Goal: Navigation & Orientation: Find specific page/section

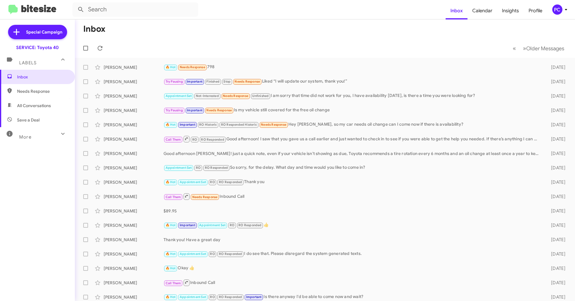
click at [59, 135] on icon at bounding box center [62, 133] width 7 height 7
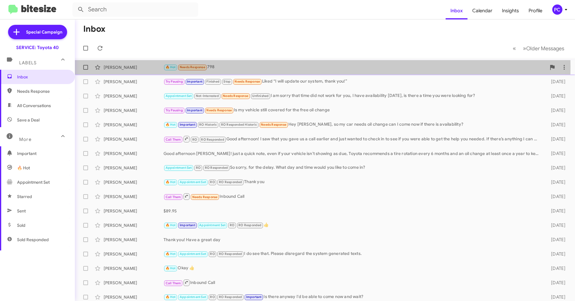
click at [149, 67] on div "[PERSON_NAME]" at bounding box center [134, 67] width 60 height 6
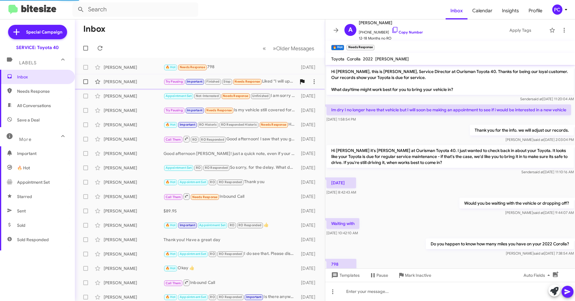
scroll to position [17, 0]
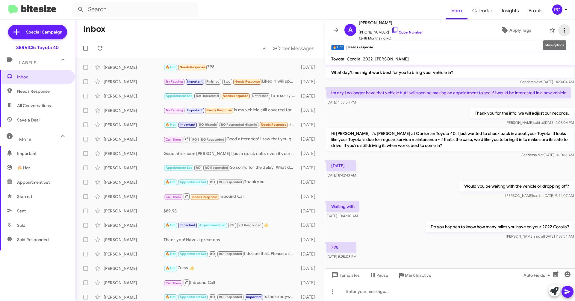
click at [259, 30] on icon at bounding box center [564, 30] width 7 height 7
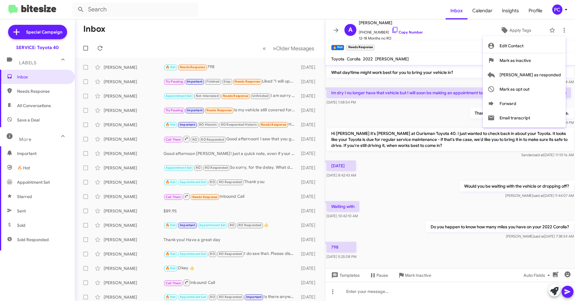
click at [253, 15] on div at bounding box center [287, 150] width 575 height 301
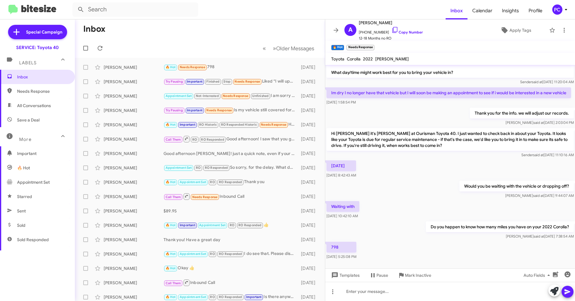
click at [259, 32] on mat-toolbar-row "Inbox" at bounding box center [200, 28] width 250 height 19
click at [259, 10] on span "Profile" at bounding box center [535, 10] width 23 height 17
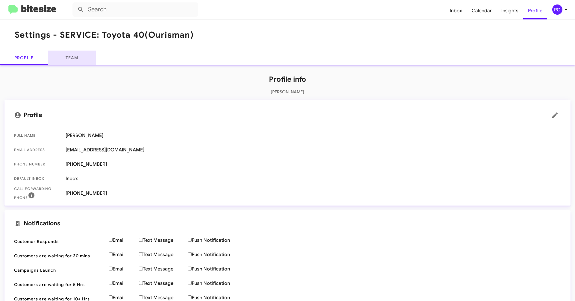
click at [77, 61] on link "Team" at bounding box center [72, 58] width 48 height 14
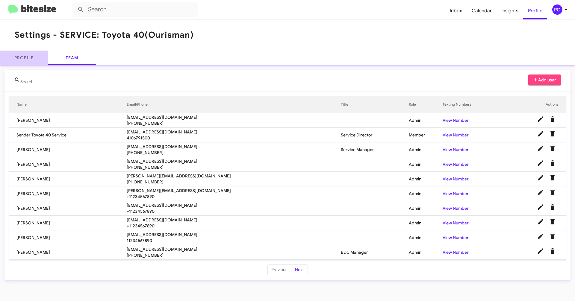
click at [30, 58] on link "Profile" at bounding box center [24, 58] width 48 height 14
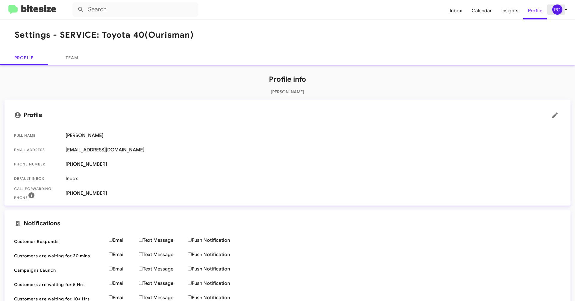
click at [259, 9] on icon at bounding box center [565, 9] width 7 height 7
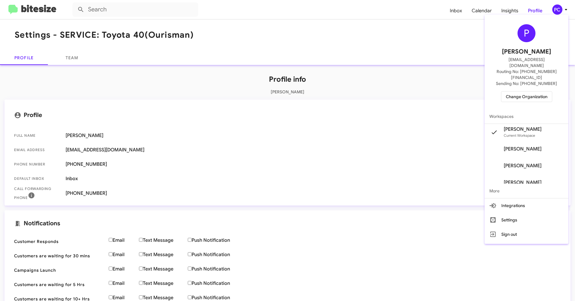
click at [259, 10] on div at bounding box center [287, 150] width 575 height 301
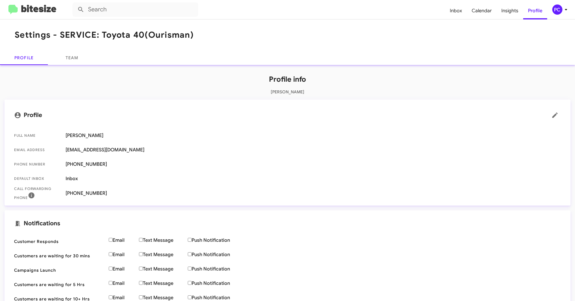
click at [259, 10] on span "Insights" at bounding box center [510, 10] width 27 height 17
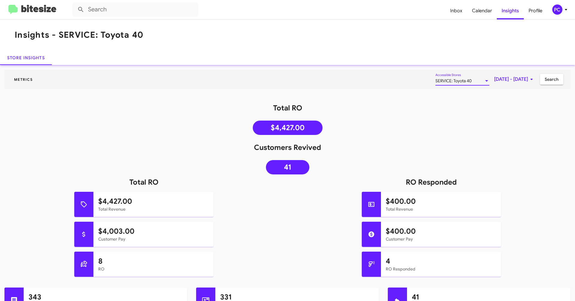
click at [259, 81] on div at bounding box center [486, 80] width 3 height 1
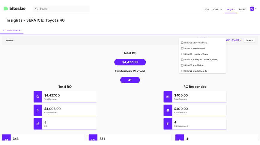
scroll to position [62, 0]
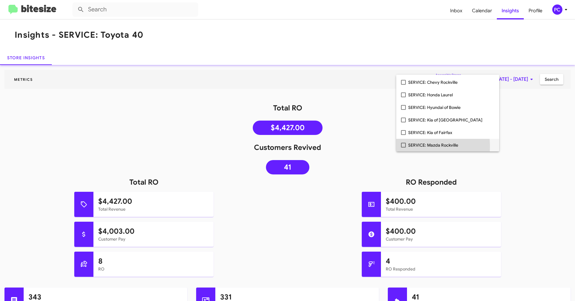
click at [259, 145] on mat-pseudo-checkbox at bounding box center [403, 145] width 5 height 5
click at [259, 51] on div at bounding box center [287, 150] width 575 height 301
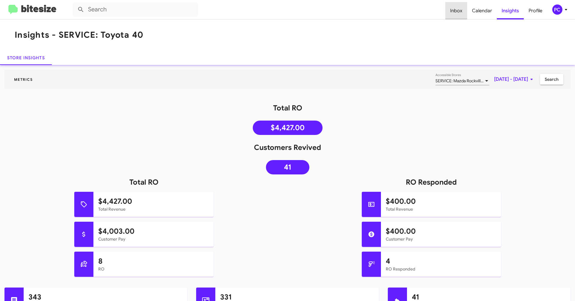
click at [259, 9] on span "Inbox" at bounding box center [456, 10] width 22 height 17
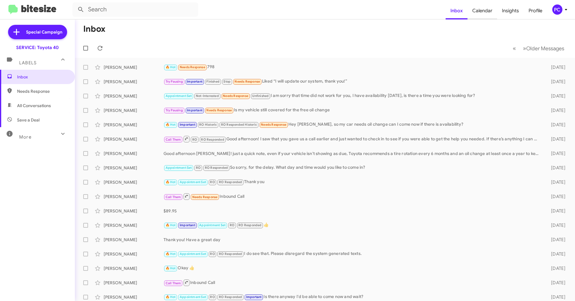
click at [259, 11] on span "Calendar" at bounding box center [483, 10] width 30 height 17
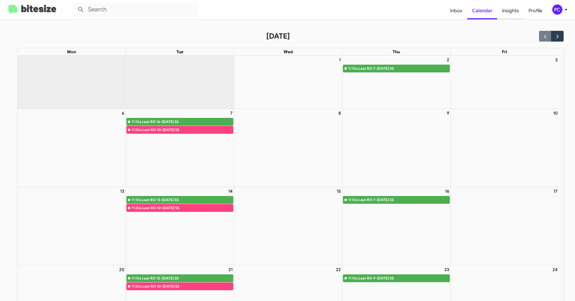
click at [259, 10] on span "Insights" at bounding box center [510, 10] width 27 height 17
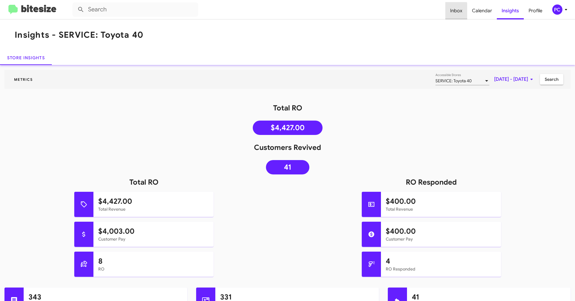
click at [259, 12] on span "Inbox" at bounding box center [456, 10] width 22 height 17
